Goal: Information Seeking & Learning: Learn about a topic

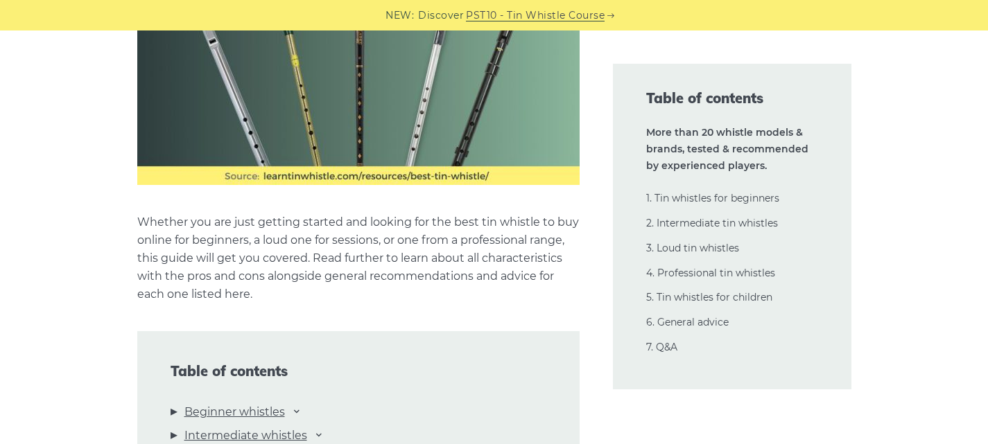
scroll to position [1525, 0]
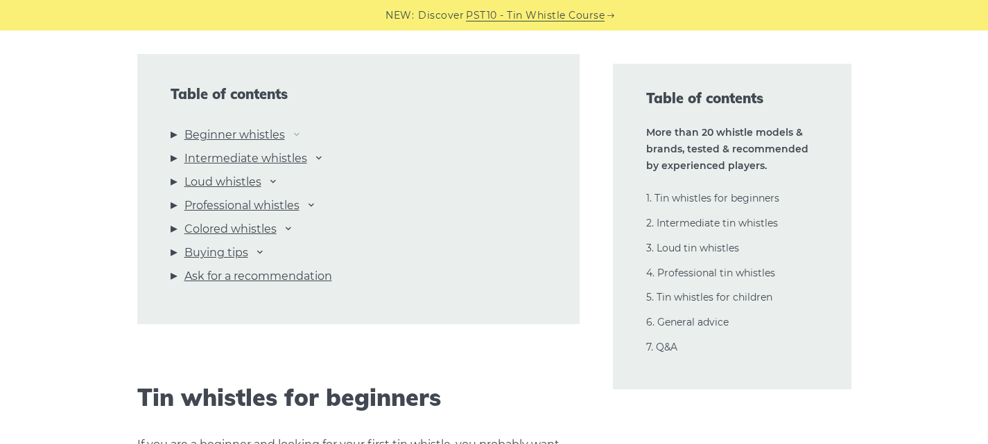
click at [300, 137] on icon at bounding box center [296, 133] width 11 height 11
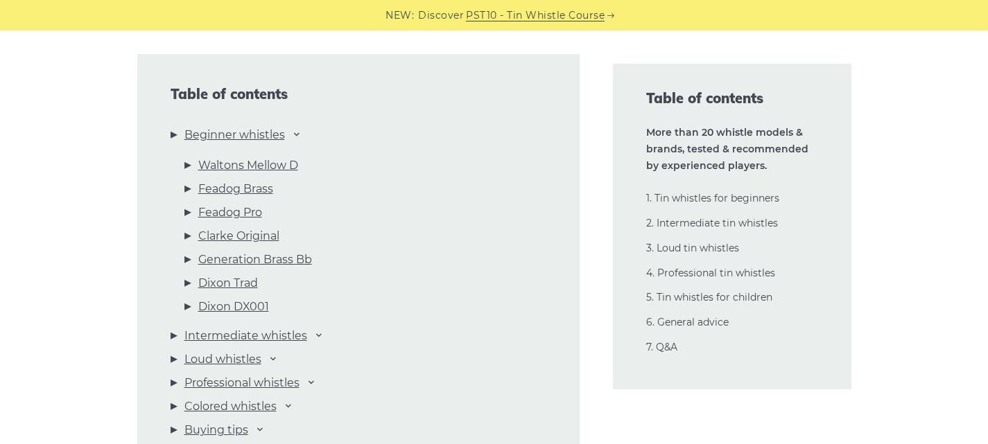
click at [175, 135] on li "Beginner whistles Waltons Mellow D Feadog Brass Feadog Pro Clarke Original Gene…" at bounding box center [359, 223] width 376 height 195
click at [174, 134] on li "Beginner whistles Waltons Mellow D Feadog Brass Feadog Pro Clarke Original Gene…" at bounding box center [359, 223] width 376 height 195
click at [301, 136] on icon at bounding box center [296, 133] width 11 height 11
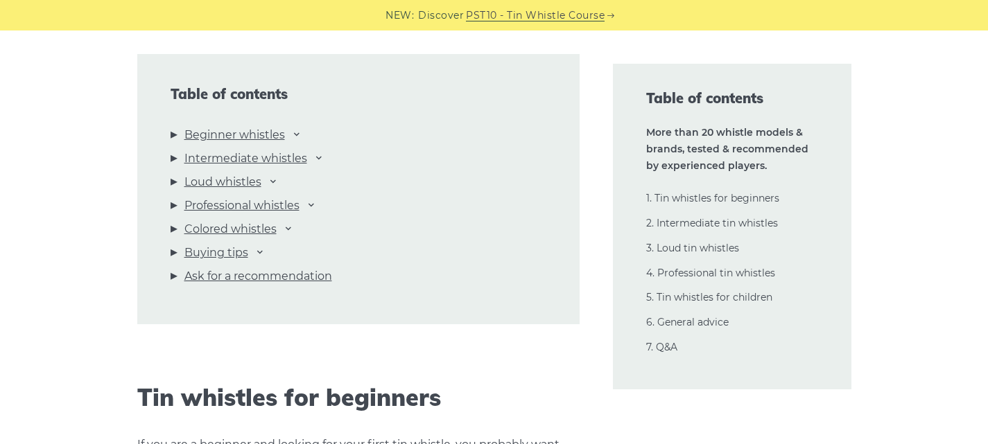
click at [175, 157] on li "Intermediate whistles Dixon DX005 Killarney Lir “Original” Lir PRO Wild McNeela…" at bounding box center [359, 162] width 376 height 24
click at [322, 159] on icon at bounding box center [318, 157] width 11 height 11
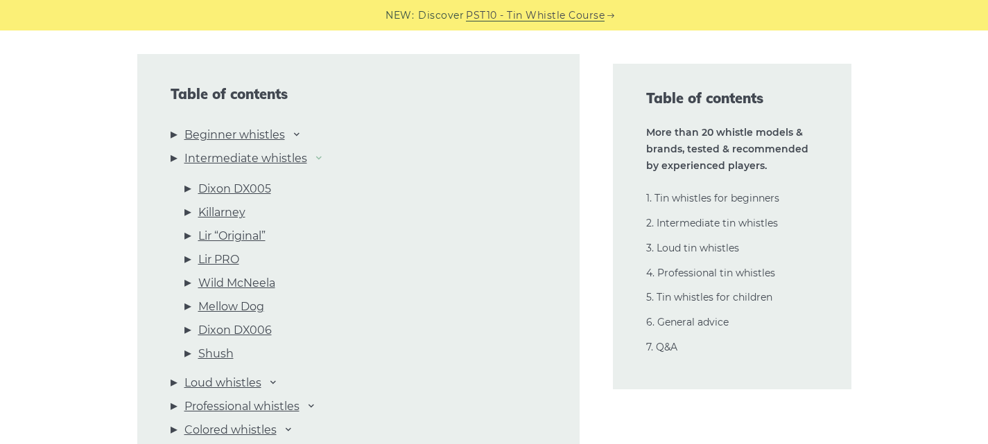
click at [318, 159] on icon at bounding box center [318, 157] width 11 height 11
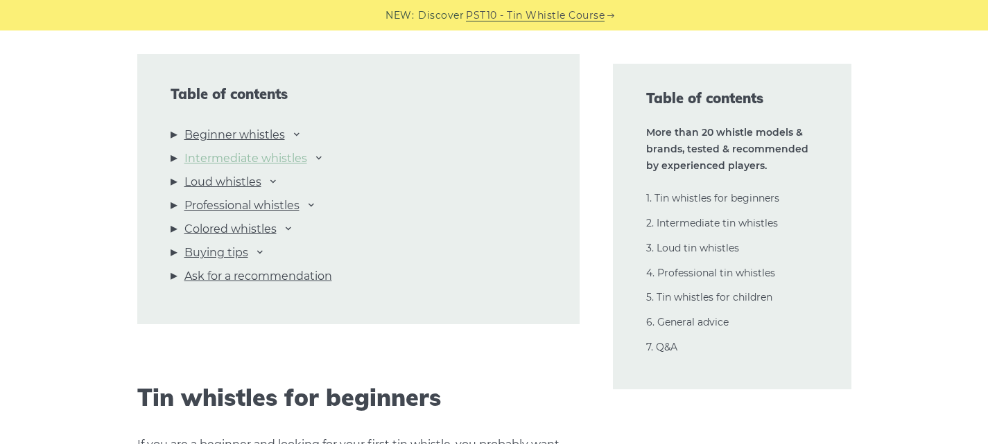
click at [283, 159] on link "Intermediate whistles" at bounding box center [245, 159] width 123 height 18
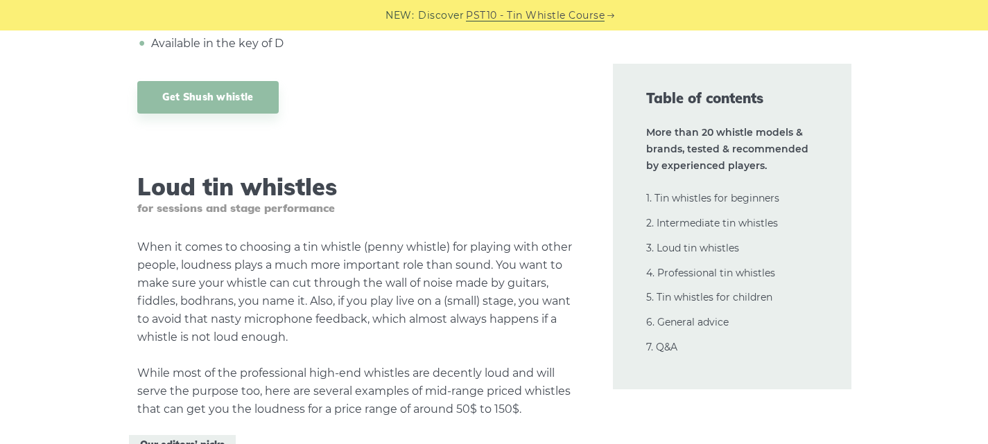
scroll to position [13714, 0]
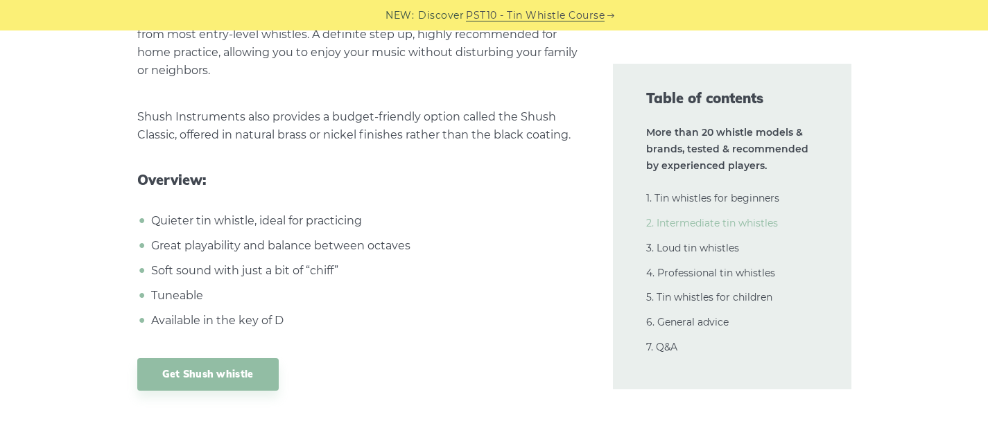
click at [715, 218] on link "2. Intermediate tin whistles" at bounding box center [712, 223] width 132 height 12
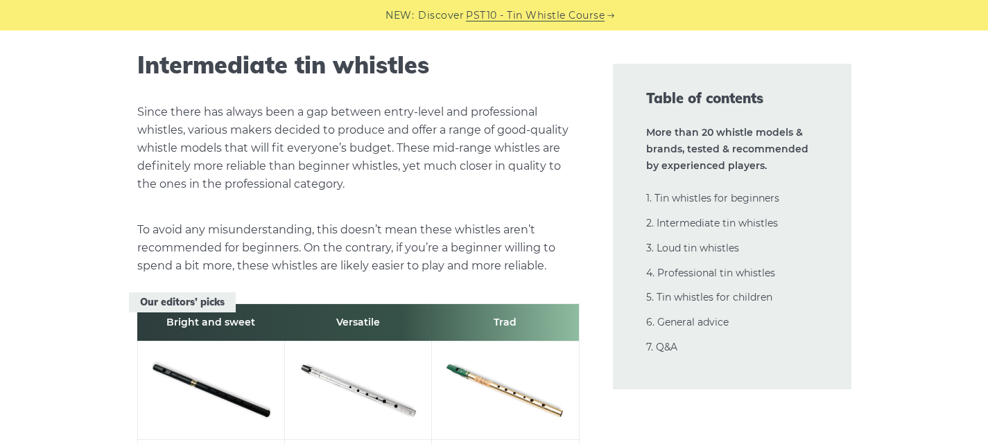
scroll to position [7752, 0]
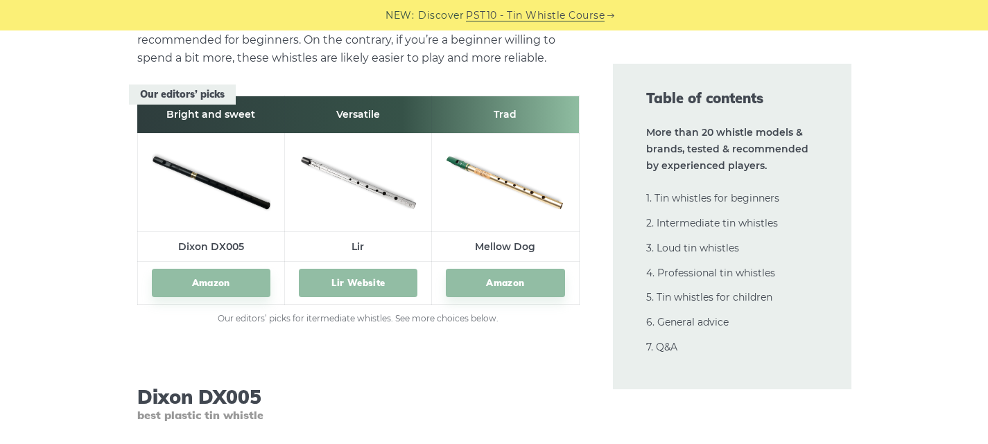
click at [381, 280] on link "Lir Website" at bounding box center [358, 283] width 119 height 28
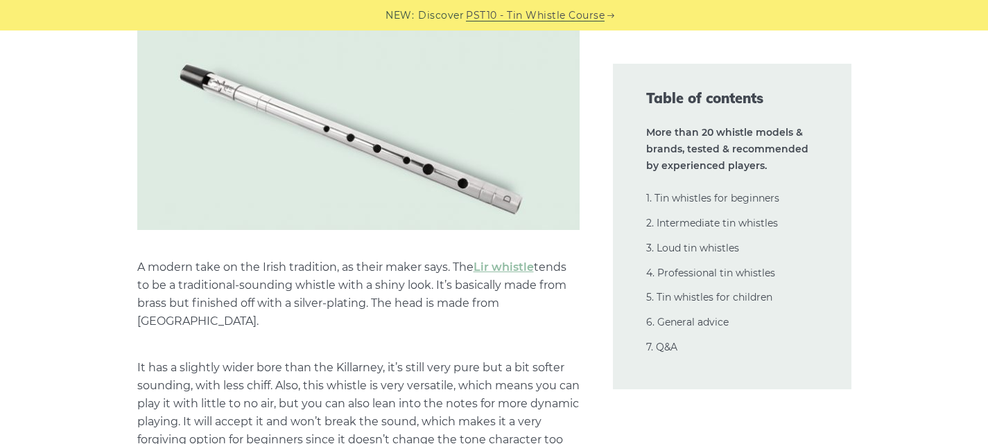
scroll to position [9832, 0]
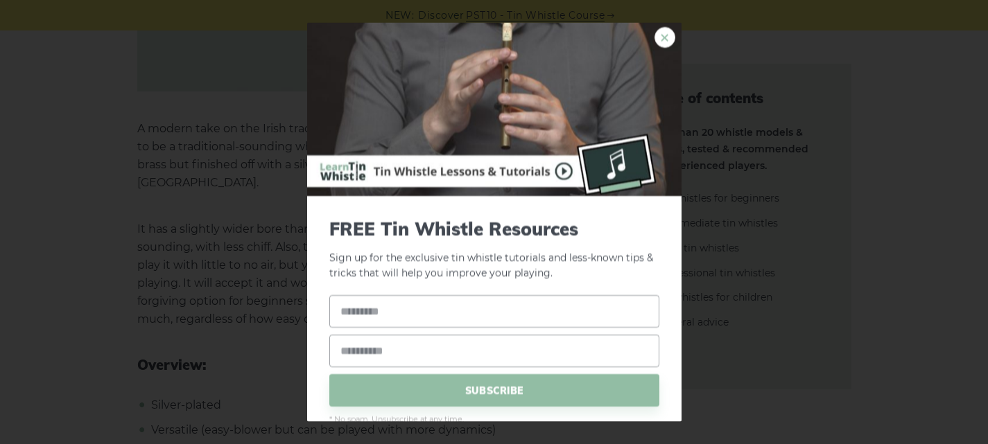
click at [654, 44] on link "×" at bounding box center [664, 36] width 21 height 21
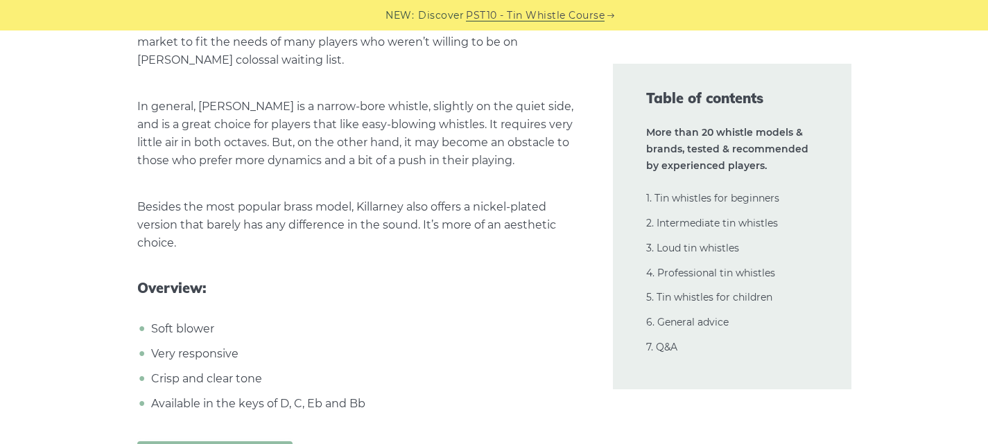
scroll to position [9208, 0]
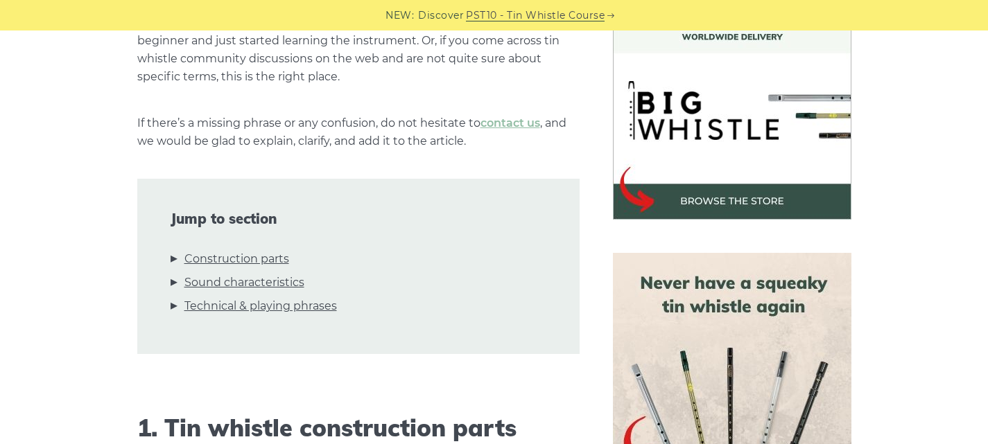
scroll to position [485, 0]
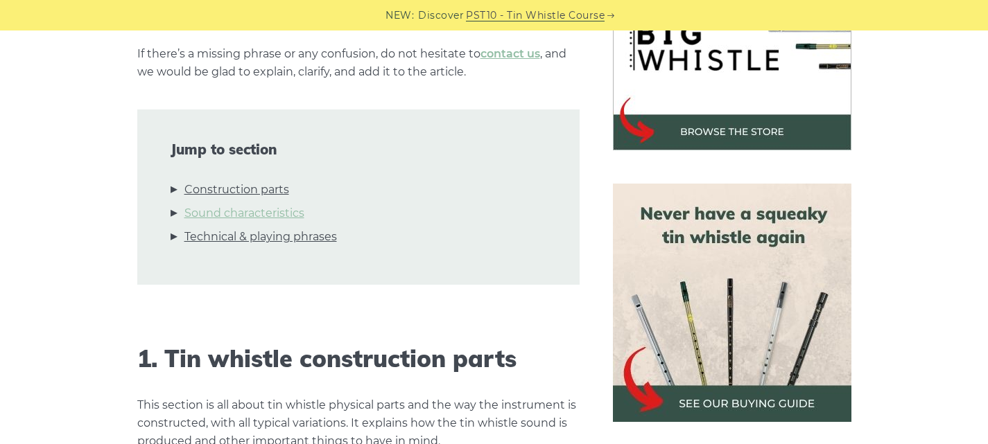
click at [252, 223] on link "Sound characteristics" at bounding box center [244, 213] width 120 height 18
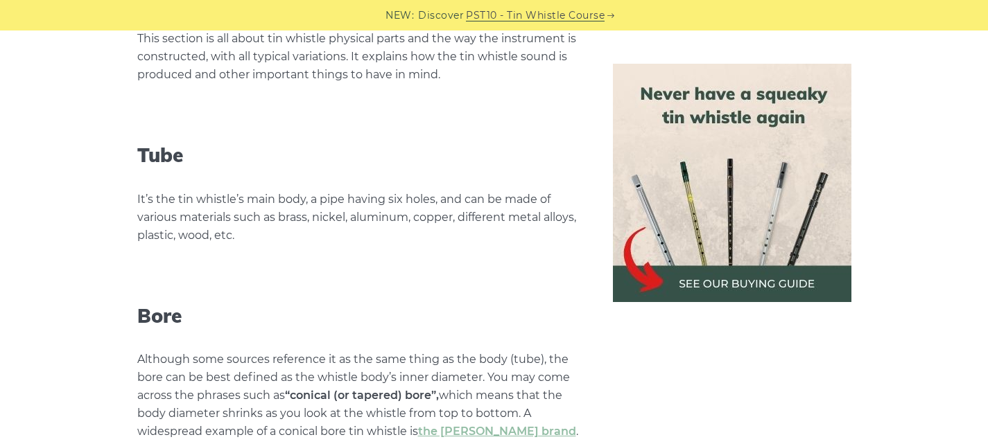
scroll to position [783, 0]
